Goal: Use online tool/utility: Utilize a website feature to perform a specific function

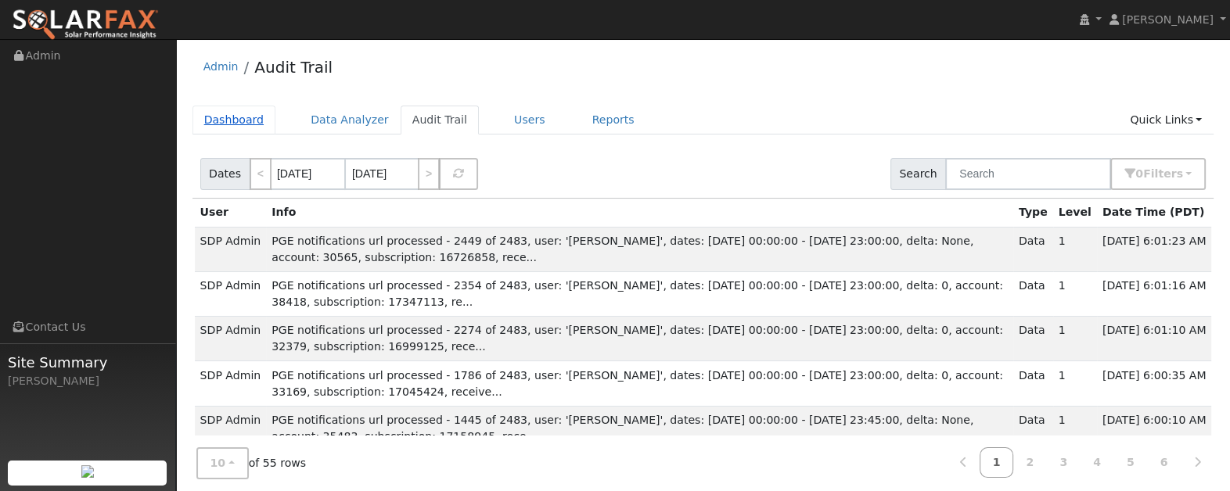
click at [224, 124] on link "Dashboard" at bounding box center [234, 120] width 84 height 29
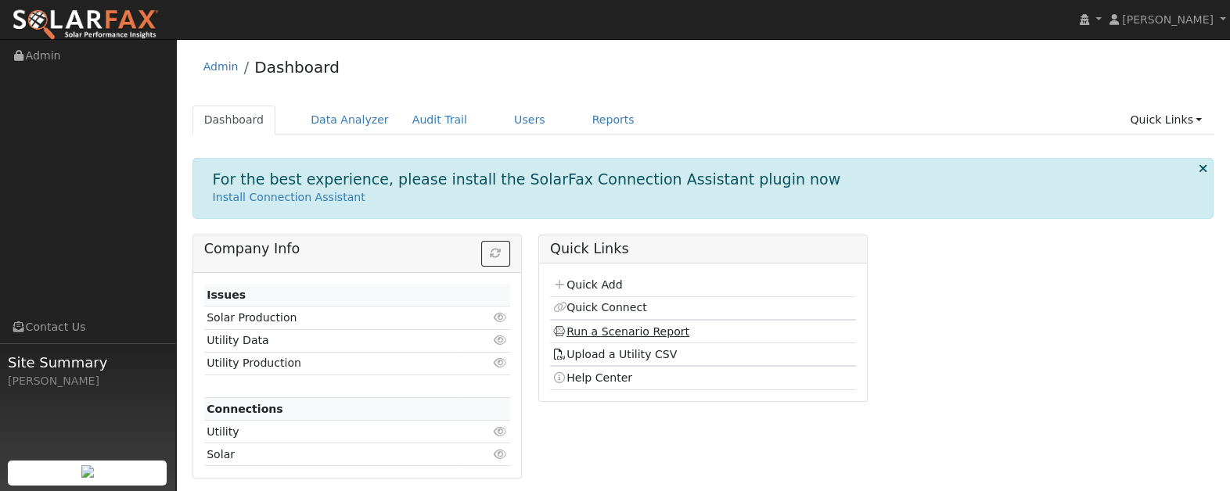
click at [624, 333] on link "Run a Scenario Report" at bounding box center [620, 332] width 137 height 13
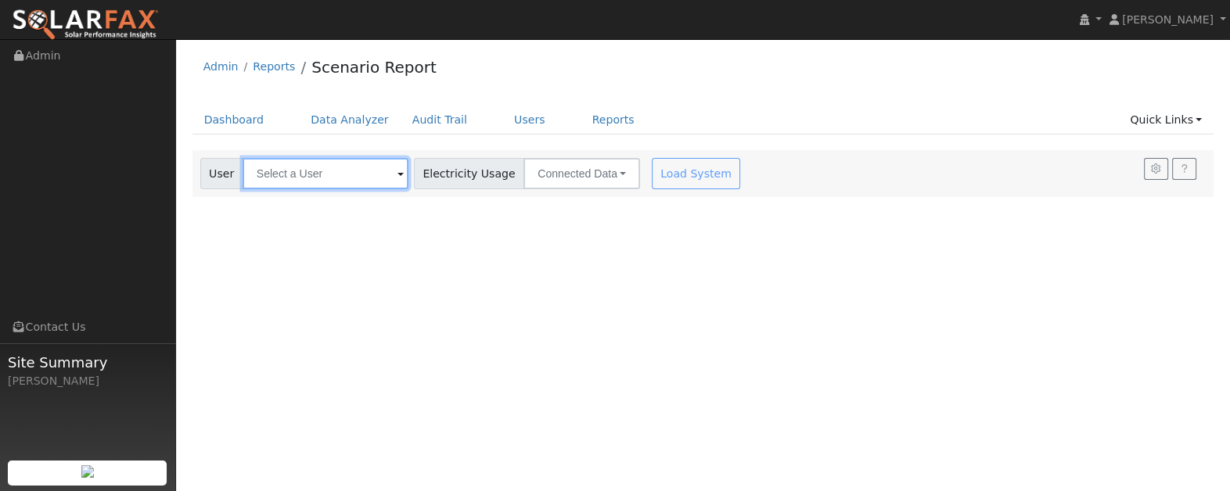
click at [371, 177] on input "text" at bounding box center [326, 173] width 166 height 31
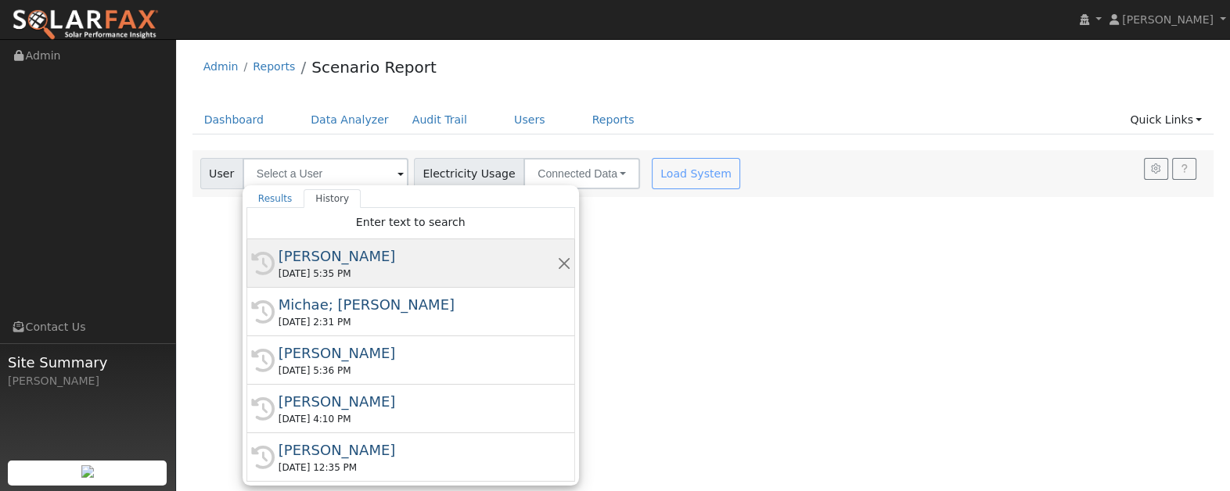
click at [328, 255] on div "[PERSON_NAME]" at bounding box center [418, 256] width 279 height 21
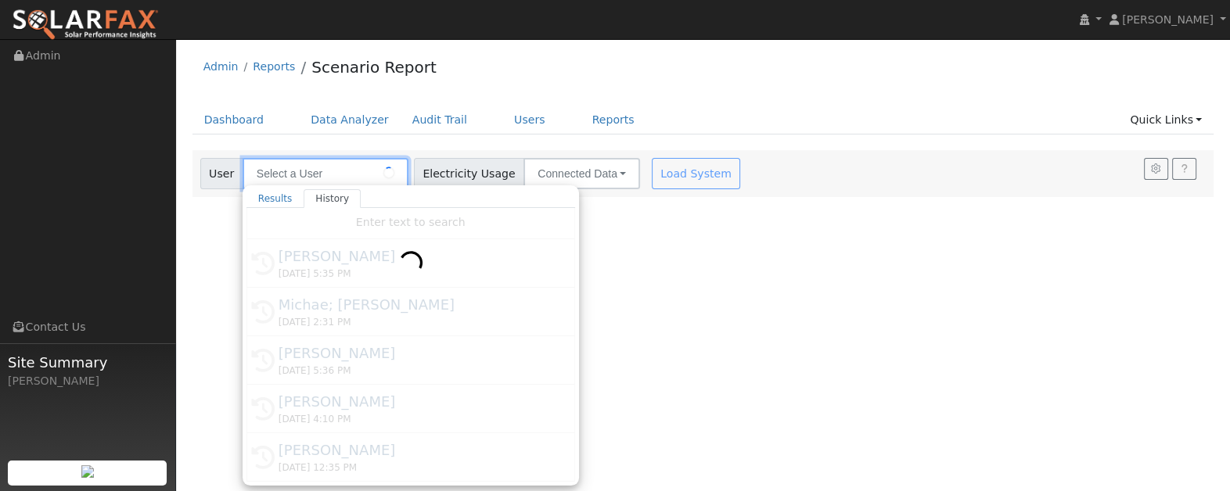
type input "[PERSON_NAME]"
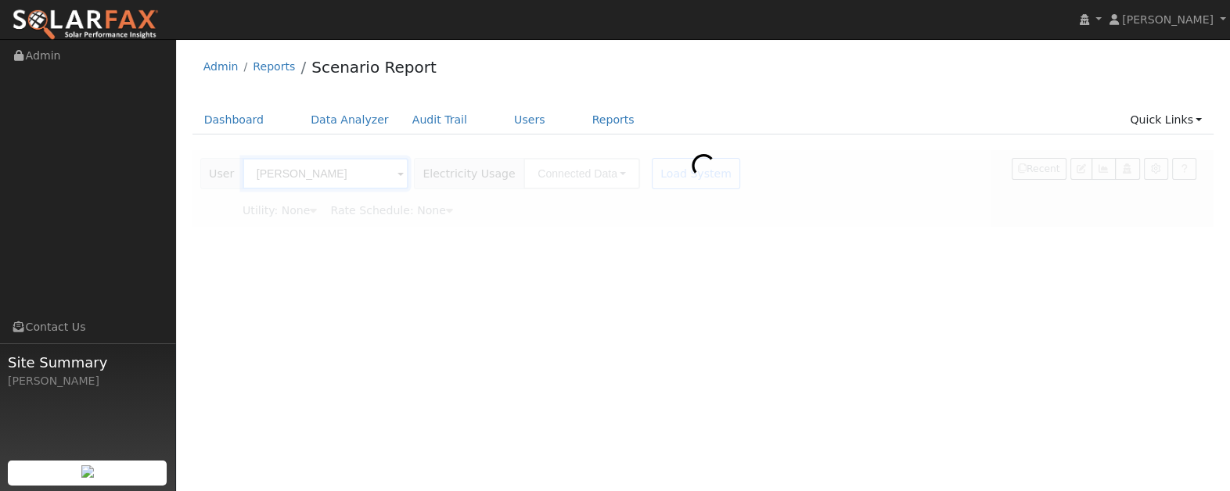
type input "Pacific Gas & Electric"
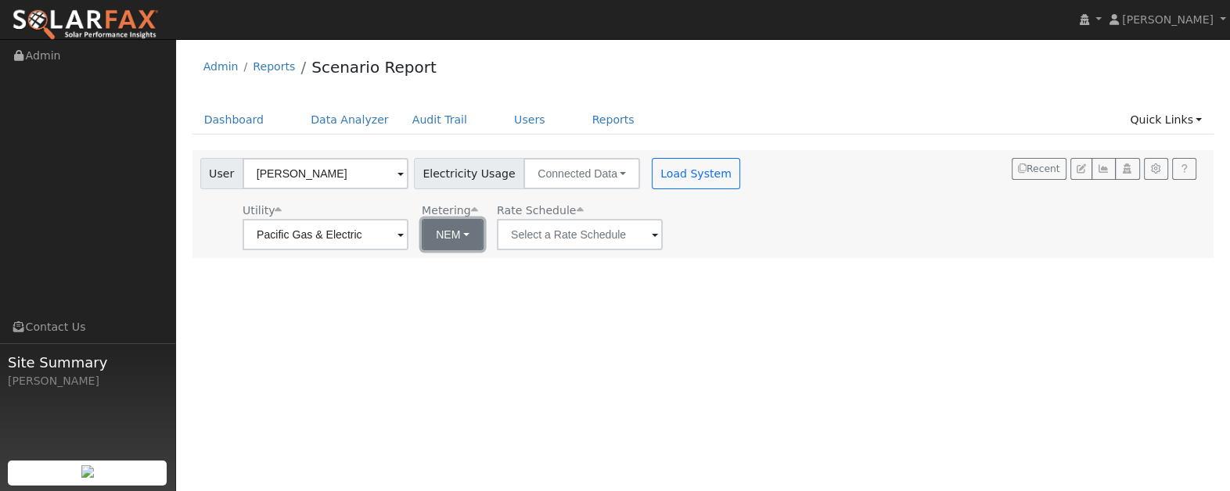
click at [432, 243] on button "NEM" at bounding box center [453, 234] width 62 height 31
drag, startPoint x: 430, startPoint y: 284, endPoint x: 562, endPoint y: 231, distance: 142.5
click at [430, 284] on link "NBT" at bounding box center [458, 292] width 109 height 22
type input "E-ELEC"
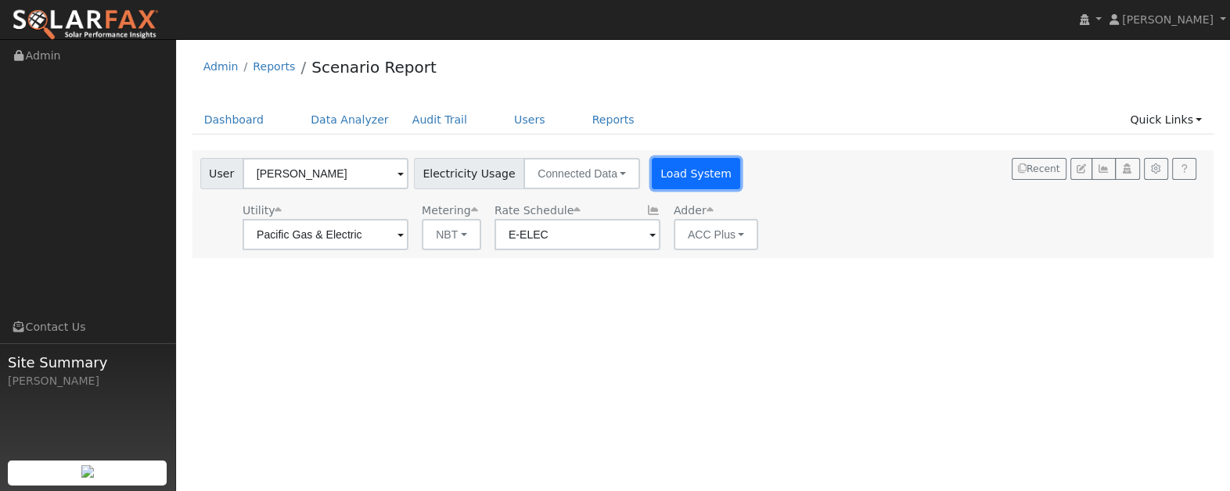
click at [662, 171] on button "Load System" at bounding box center [696, 173] width 89 height 31
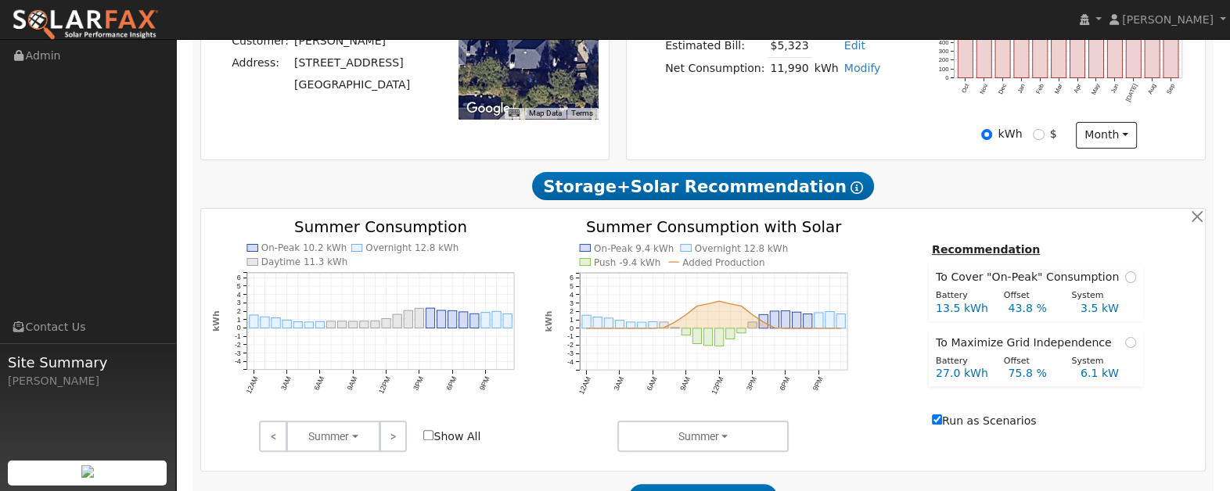
scroll to position [419, 0]
